Goal: Information Seeking & Learning: Learn about a topic

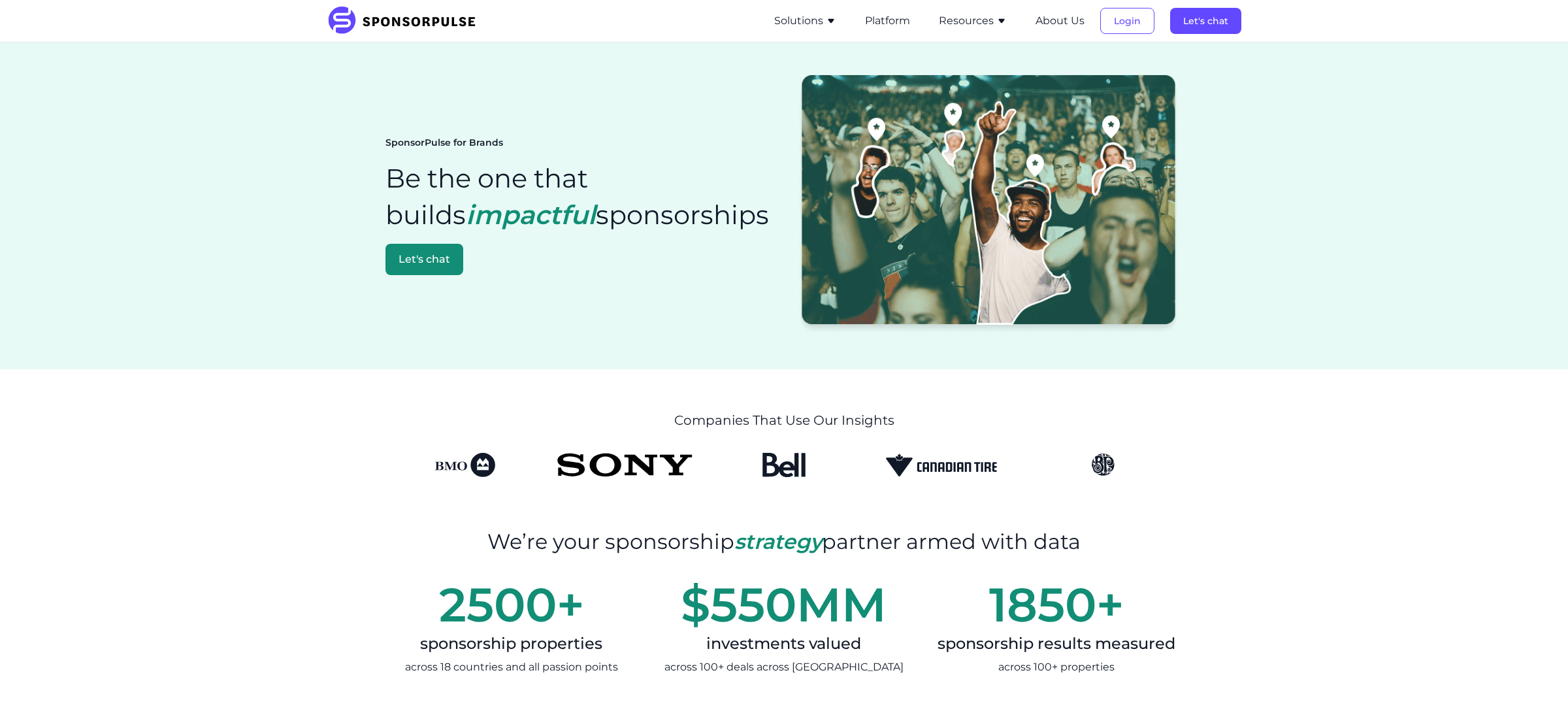
click at [969, 18] on button "Resources" at bounding box center [972, 20] width 68 height 15
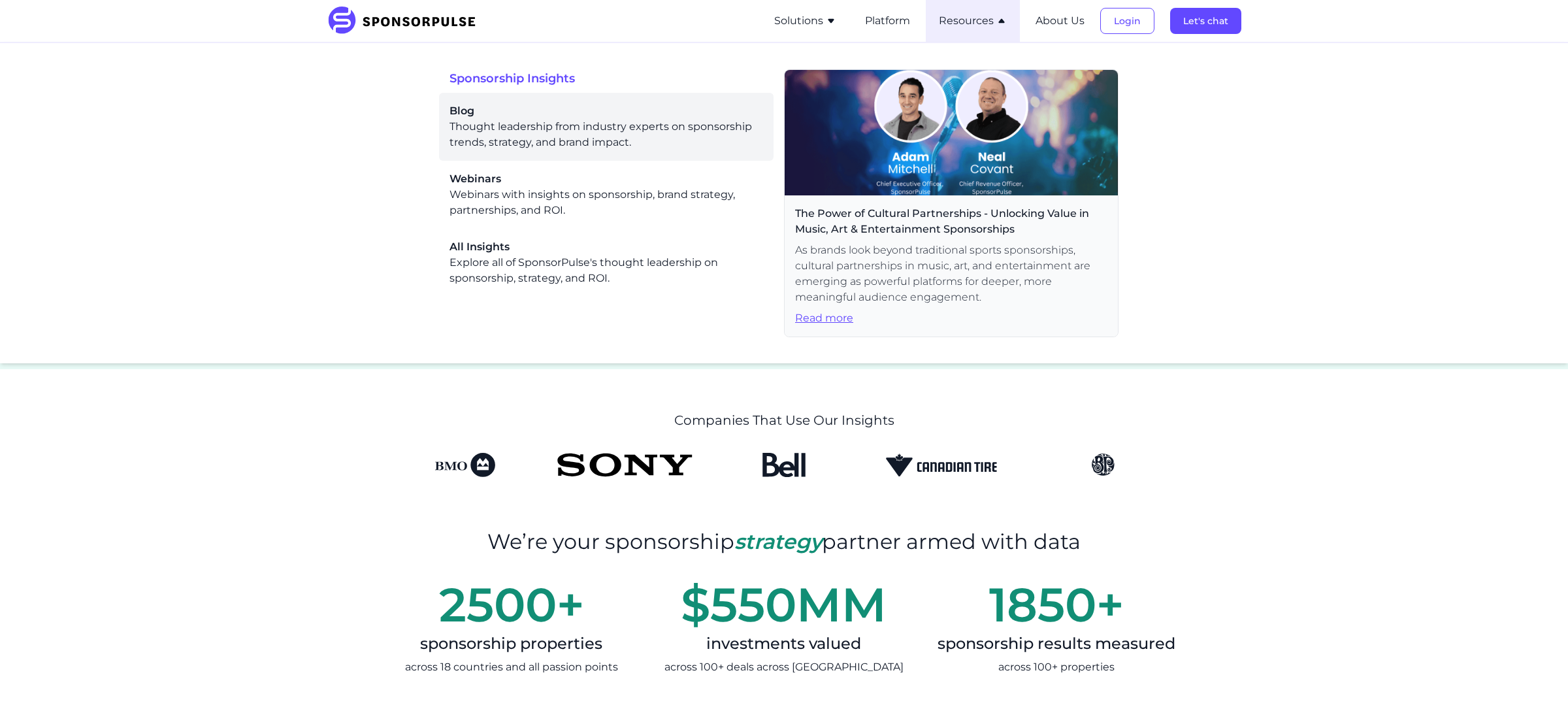
click at [501, 129] on div "Blog Thought leadership from industry experts on sponsorship trends, strategy, …" at bounding box center [607, 127] width 314 height 47
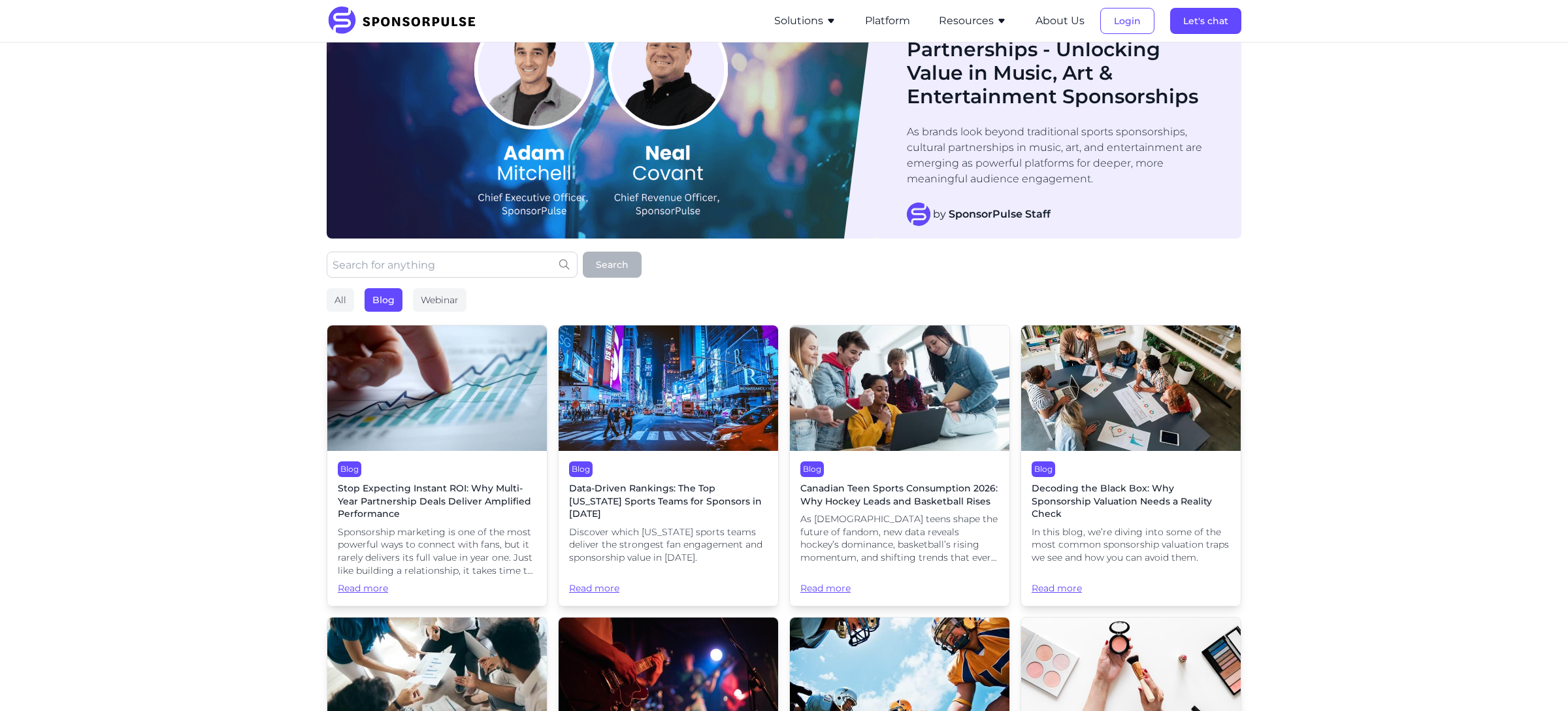
scroll to position [45, 0]
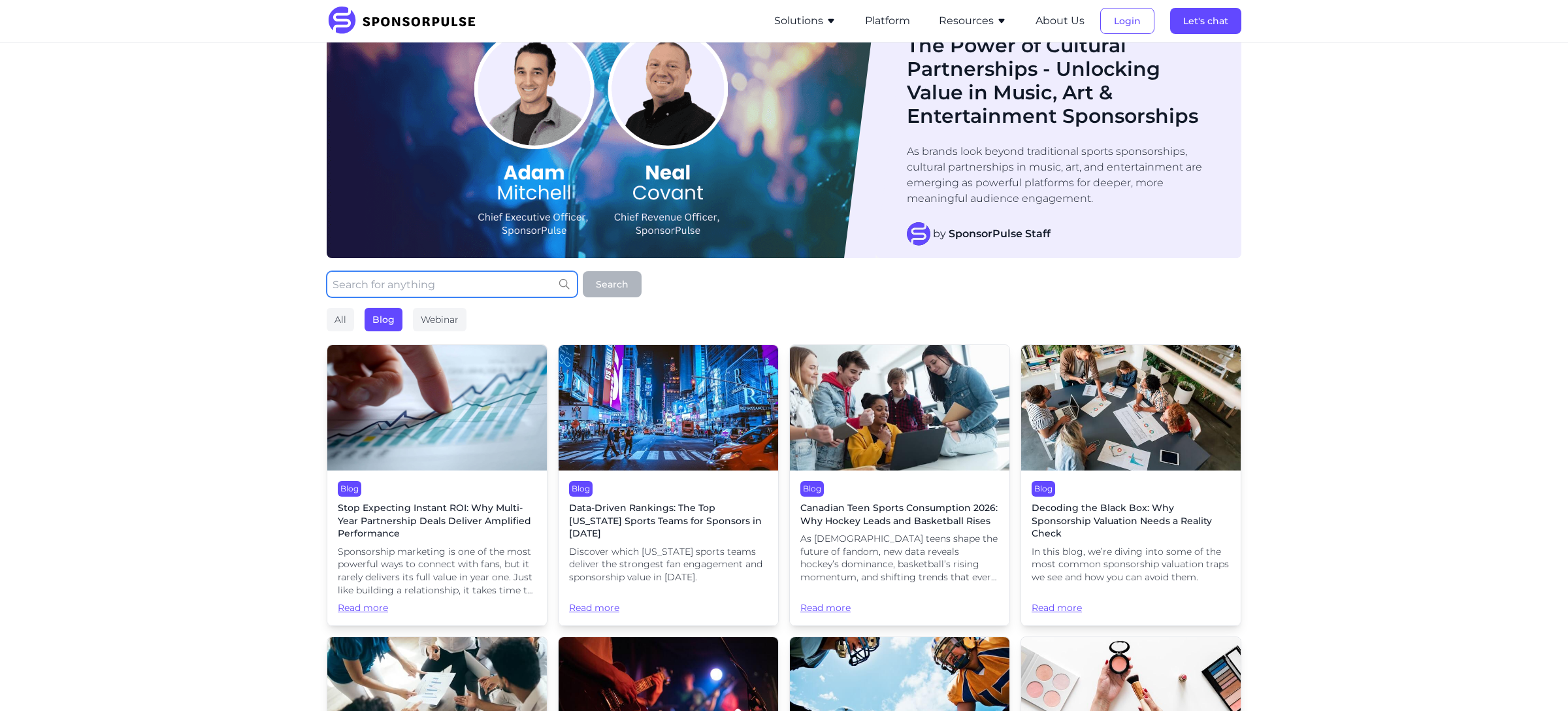
click at [415, 296] on input "text" at bounding box center [452, 284] width 251 height 26
type input "o"
type input "purpose"
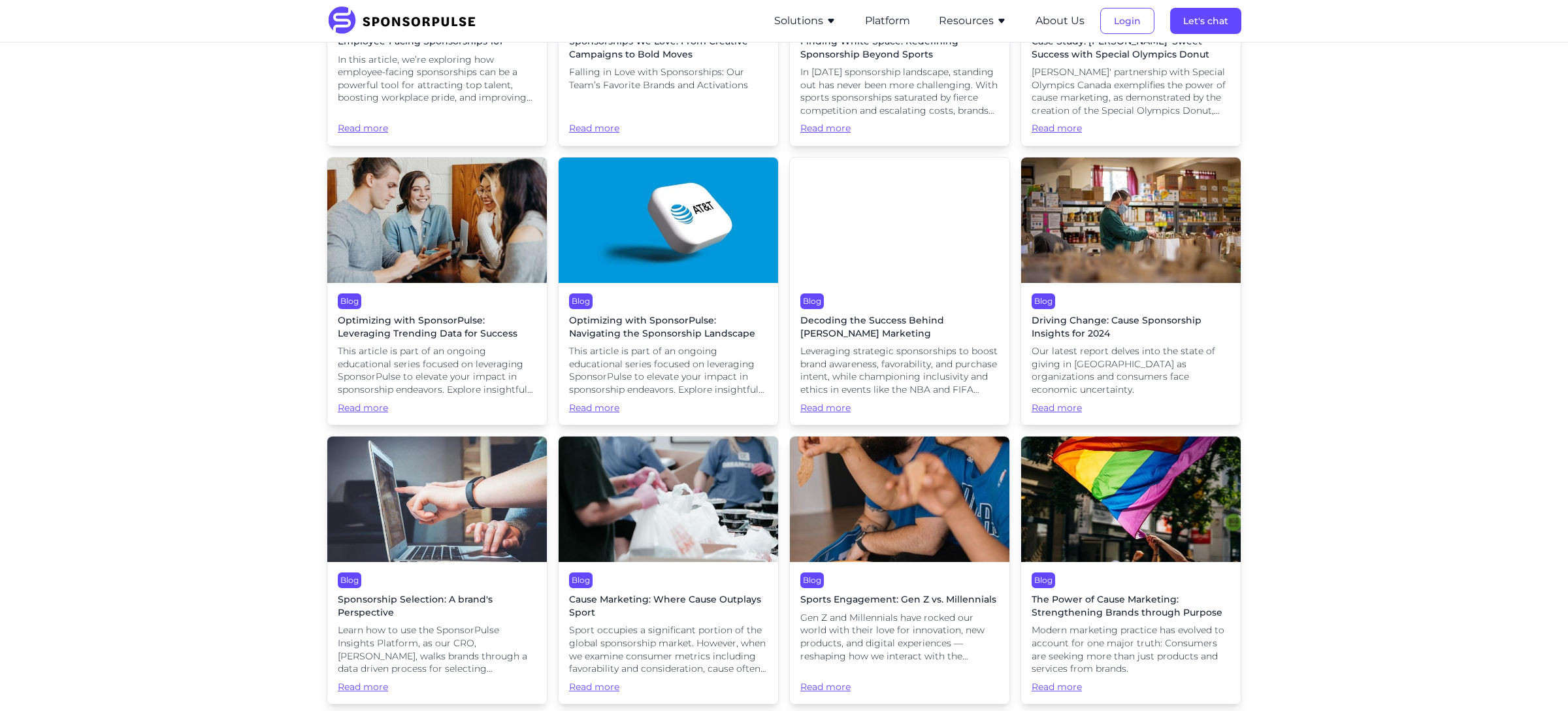
scroll to position [1115, 0]
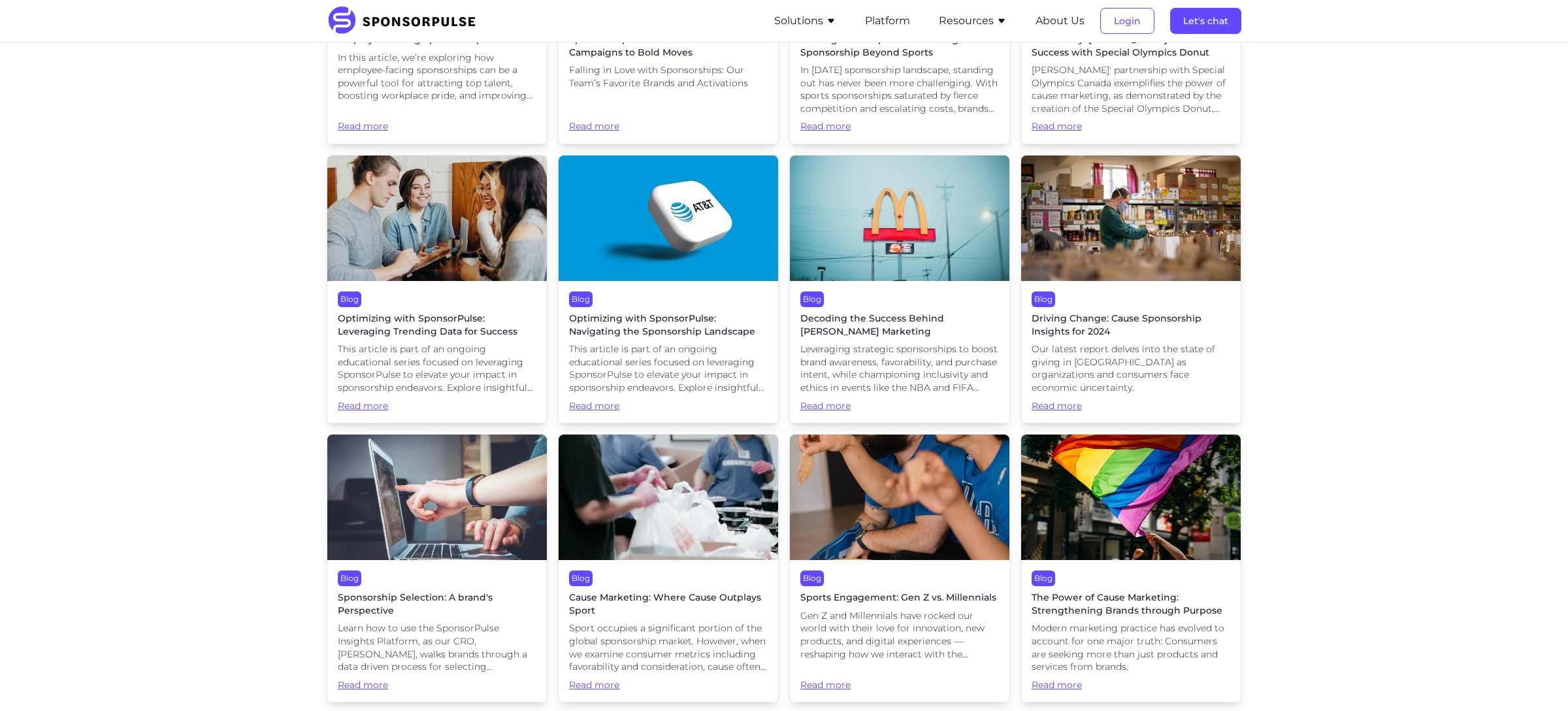
click at [1144, 237] on img at bounding box center [1131, 218] width 219 height 125
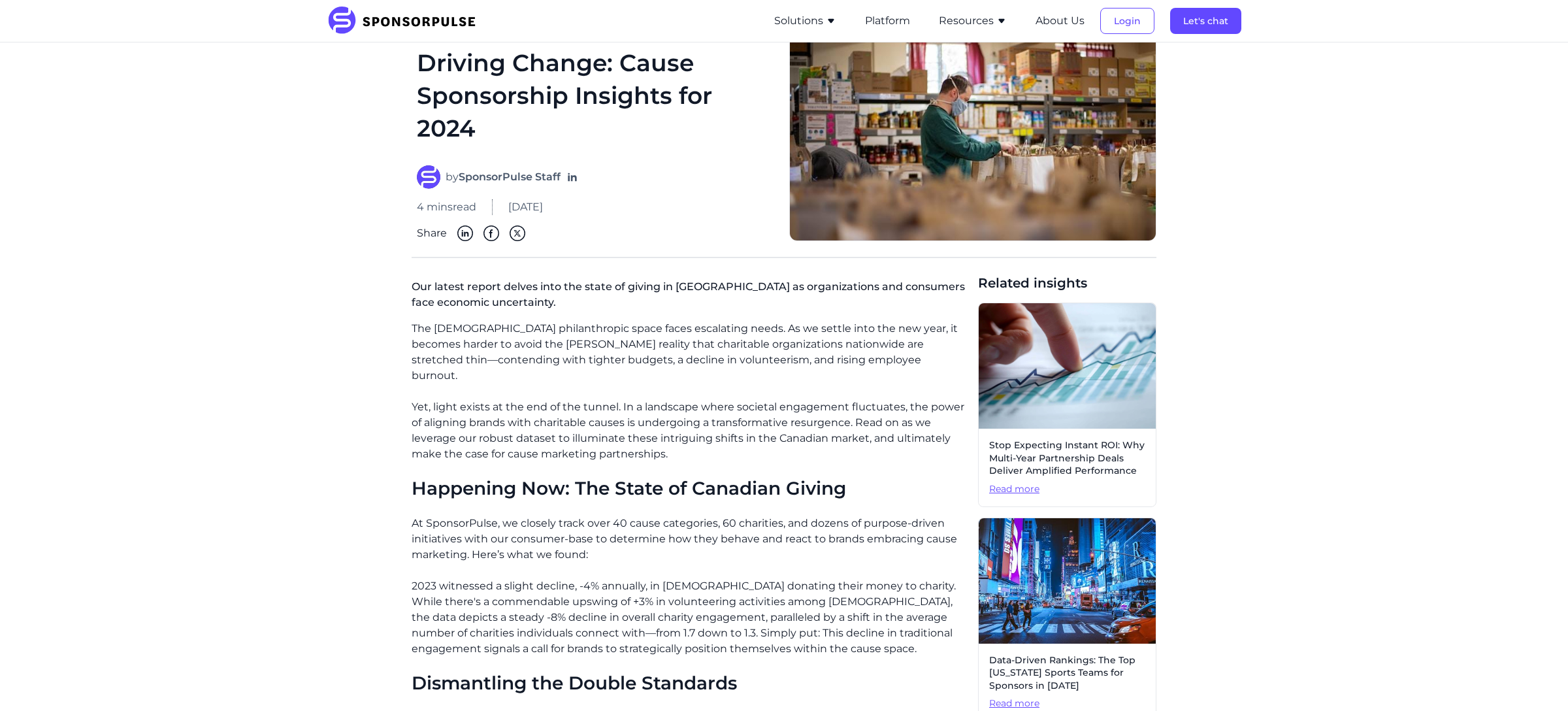
scroll to position [76, 0]
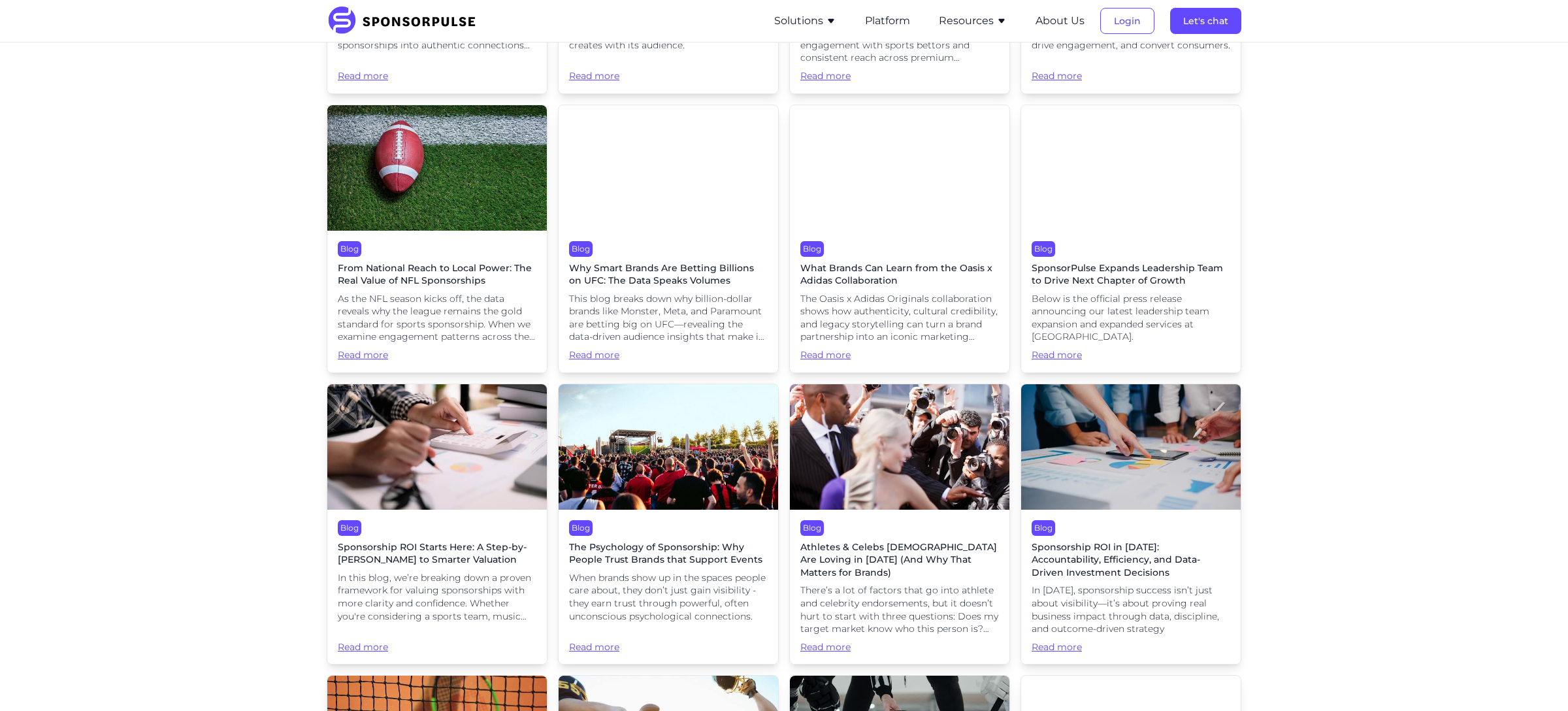
scroll to position [872, 0]
